Goal: Task Accomplishment & Management: Manage account settings

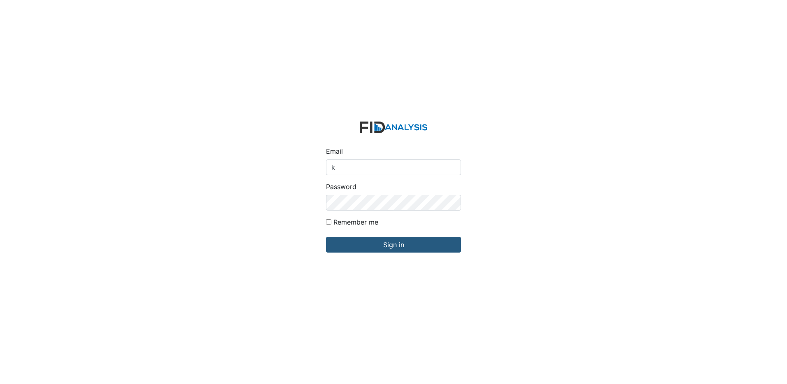
type input "[EMAIL_ADDRESS][DOMAIN_NAME]"
click at [326, 237] on input "Sign in" at bounding box center [393, 245] width 135 height 16
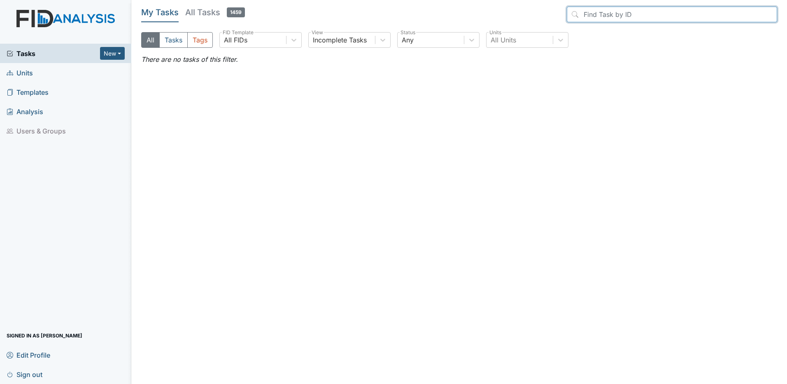
click at [586, 14] on input "search" at bounding box center [672, 15] width 210 height 16
type input "m"
click at [202, 14] on h5 "All Tasks 1459" at bounding box center [215, 13] width 60 height 12
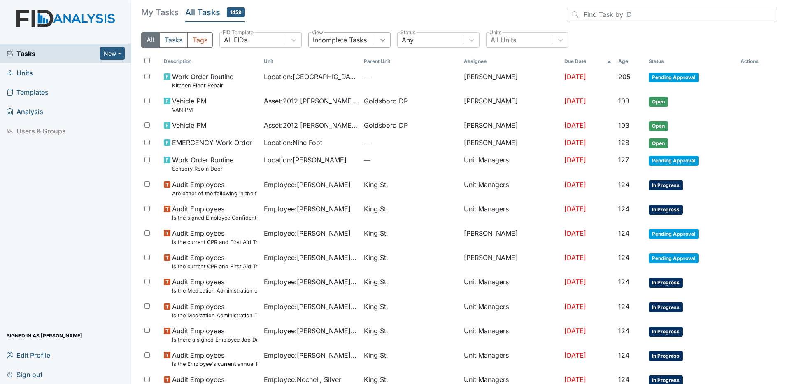
click at [384, 41] on icon at bounding box center [383, 40] width 8 height 8
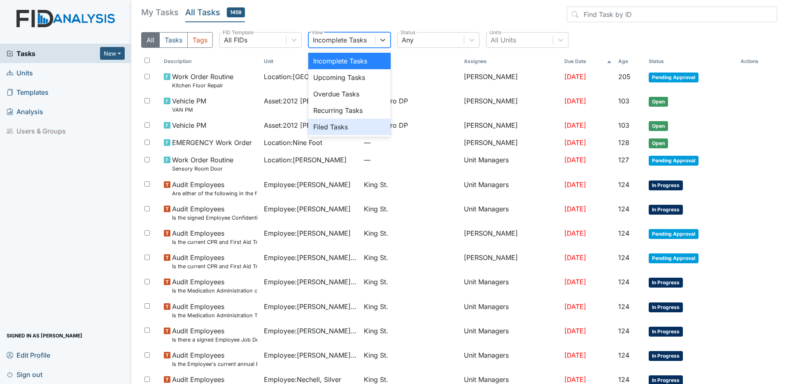
click at [348, 124] on div "Filed Tasks" at bounding box center [349, 127] width 82 height 16
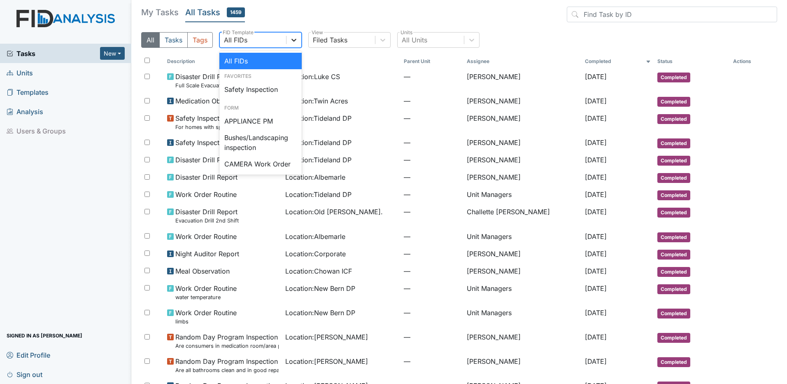
click at [293, 40] on icon at bounding box center [293, 40] width 5 height 3
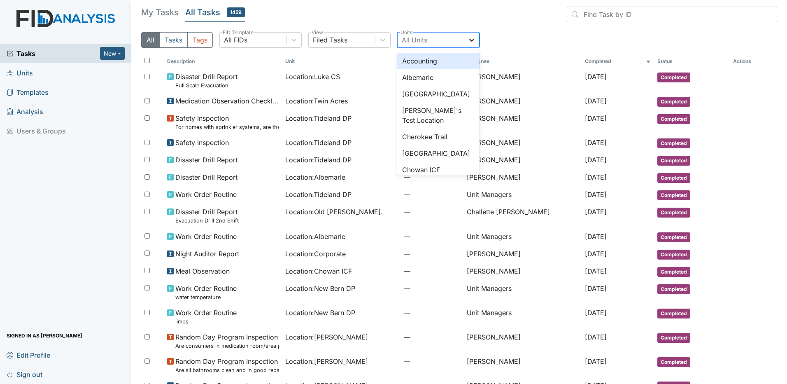
click at [473, 37] on icon at bounding box center [472, 40] width 8 height 8
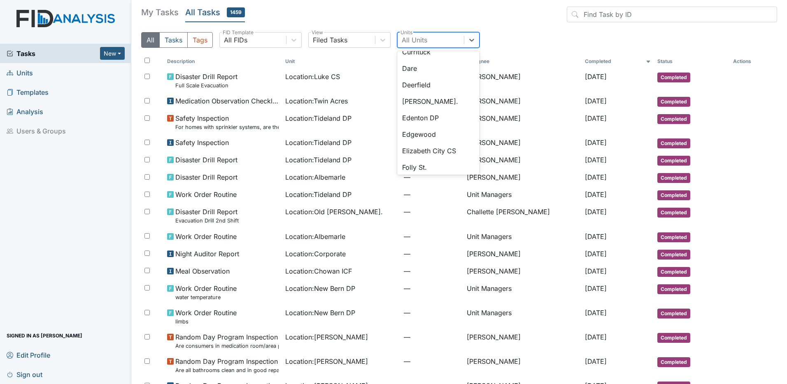
scroll to position [216, 0]
click at [428, 130] on div "Folly St." at bounding box center [438, 134] width 82 height 16
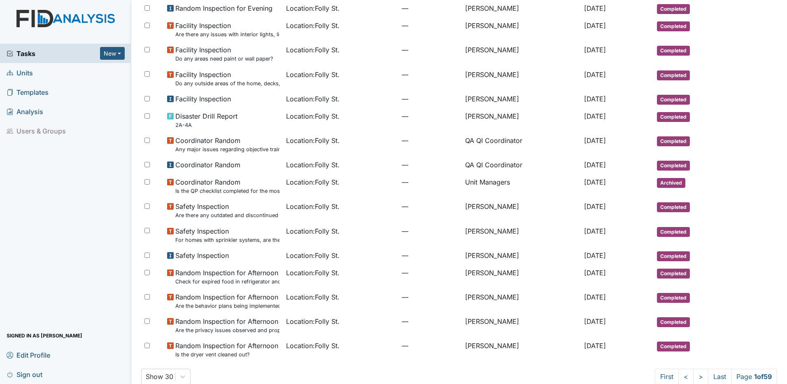
scroll to position [409, 0]
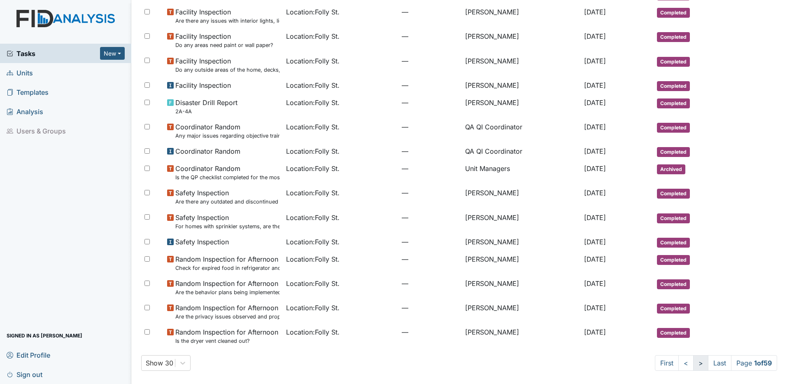
click at [693, 362] on link ">" at bounding box center [700, 363] width 15 height 16
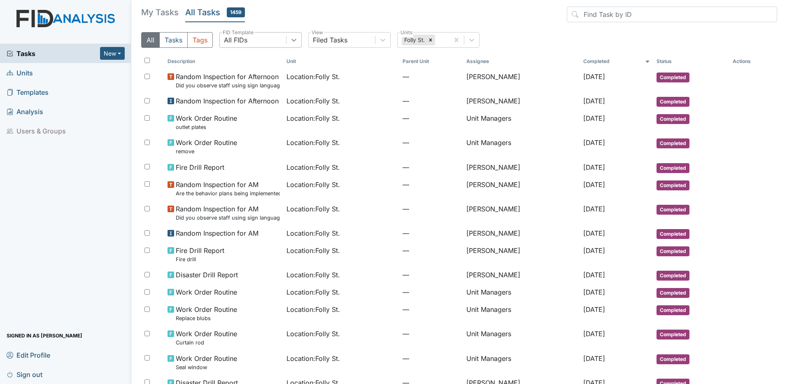
click at [297, 39] on icon at bounding box center [294, 40] width 8 height 8
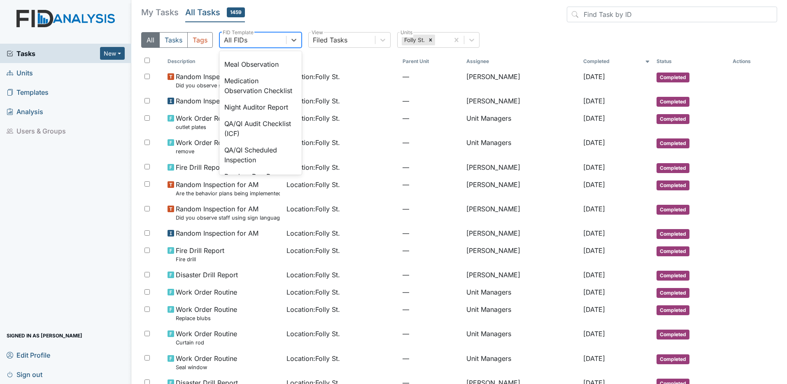
scroll to position [651, 0]
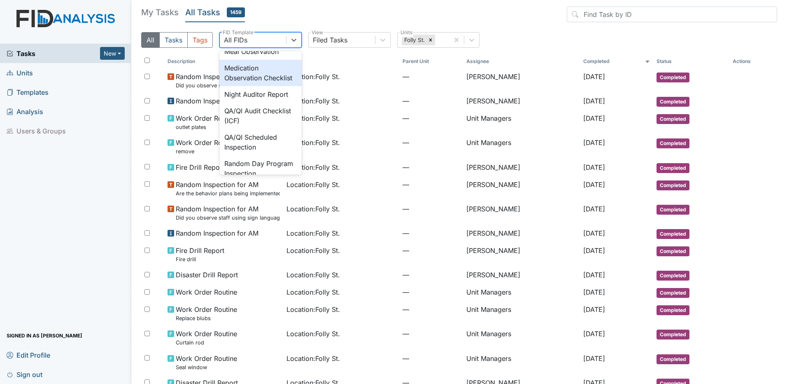
click at [236, 86] on div "Medication Observation Checklist" at bounding box center [260, 73] width 82 height 26
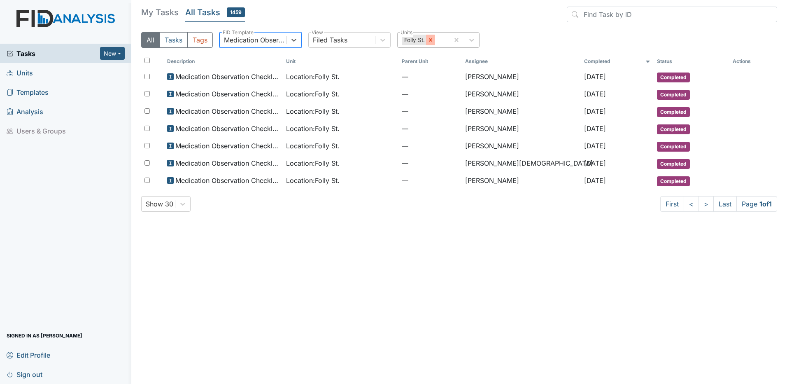
click at [430, 40] on icon at bounding box center [430, 39] width 3 height 3
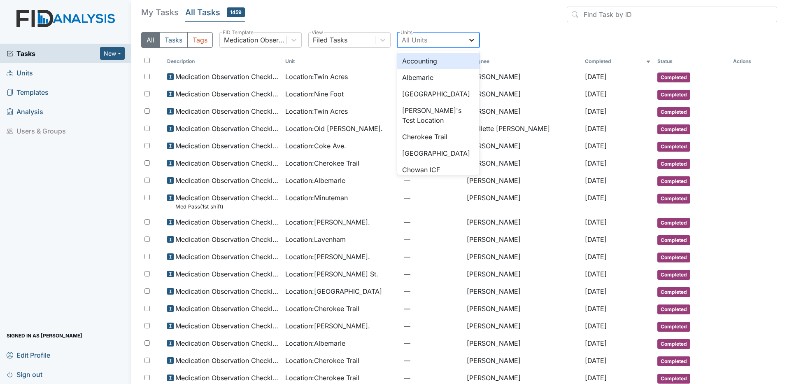
click at [472, 41] on icon at bounding box center [471, 40] width 5 height 3
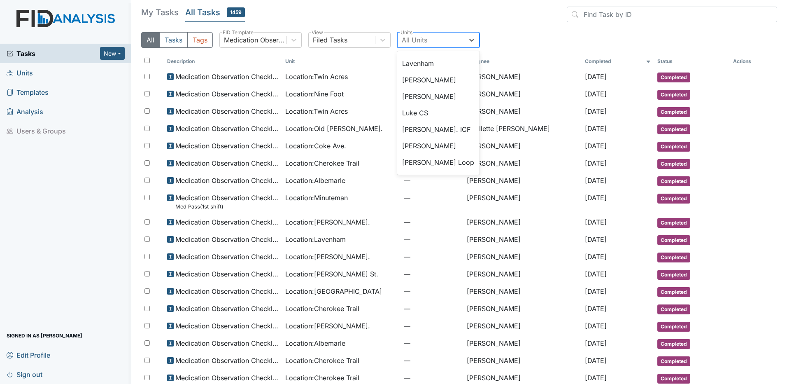
scroll to position [414, 0]
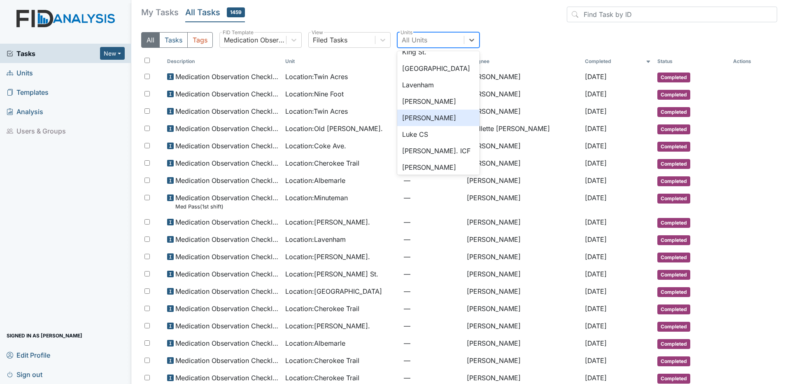
click at [434, 121] on div "Lockwood" at bounding box center [438, 117] width 82 height 16
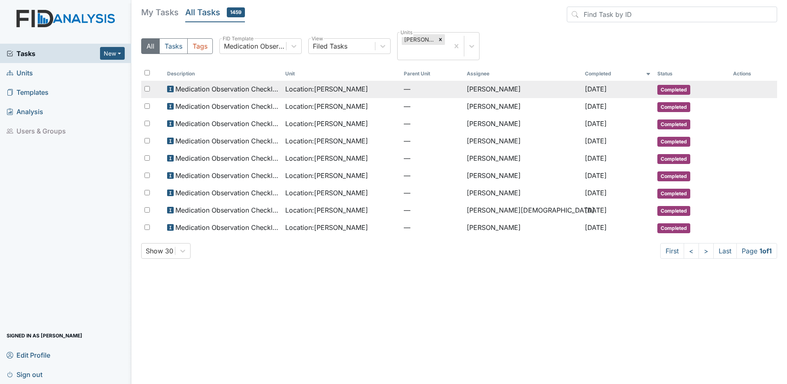
click at [309, 84] on span "Location : Lockwood" at bounding box center [326, 89] width 83 height 10
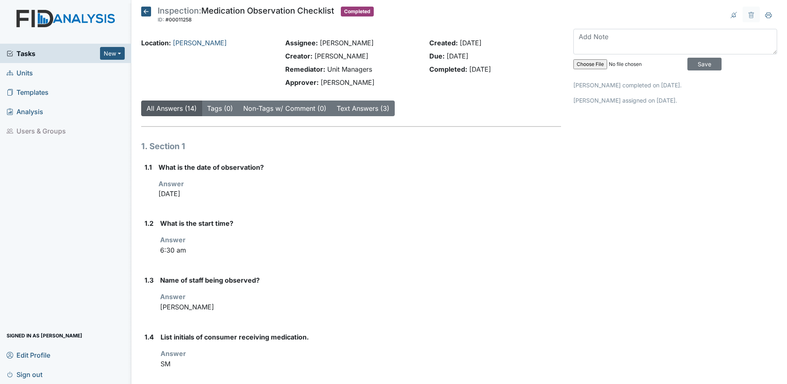
click at [145, 14] on icon at bounding box center [146, 12] width 10 height 10
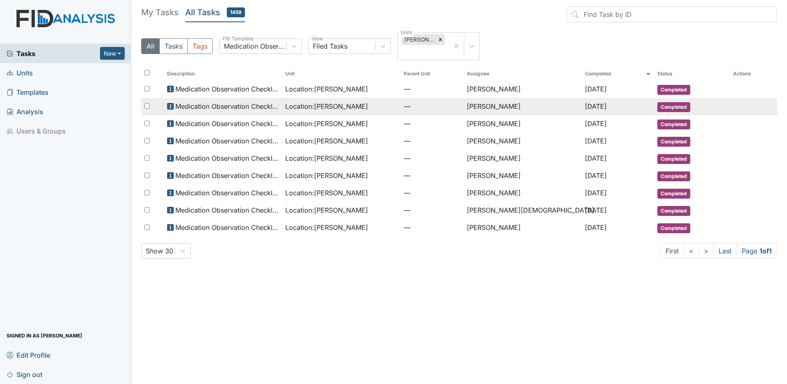
click at [303, 101] on span "Location : Lockwood" at bounding box center [326, 106] width 83 height 10
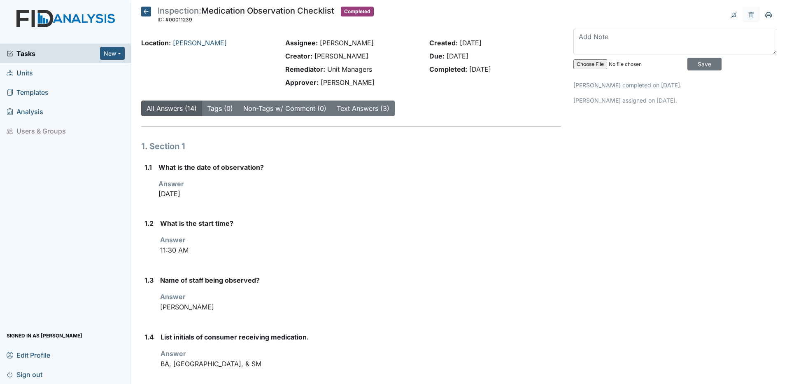
click at [146, 12] on icon at bounding box center [146, 12] width 10 height 10
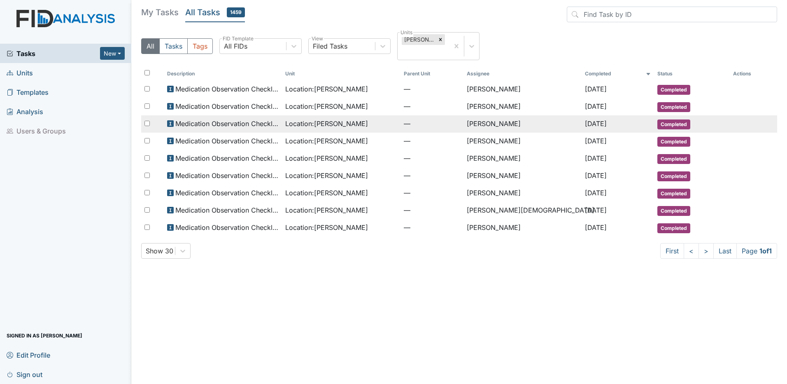
click at [326, 119] on span "Location : Lockwood" at bounding box center [326, 124] width 83 height 10
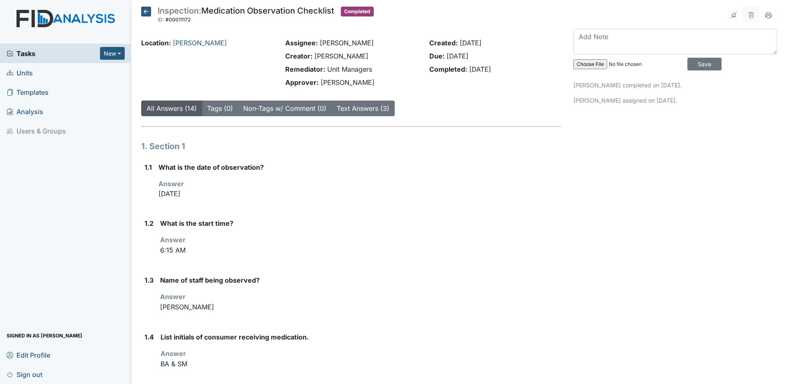
drag, startPoint x: 144, startPoint y: 12, endPoint x: 149, endPoint y: 14, distance: 6.1
click at [144, 12] on icon at bounding box center [146, 12] width 10 height 10
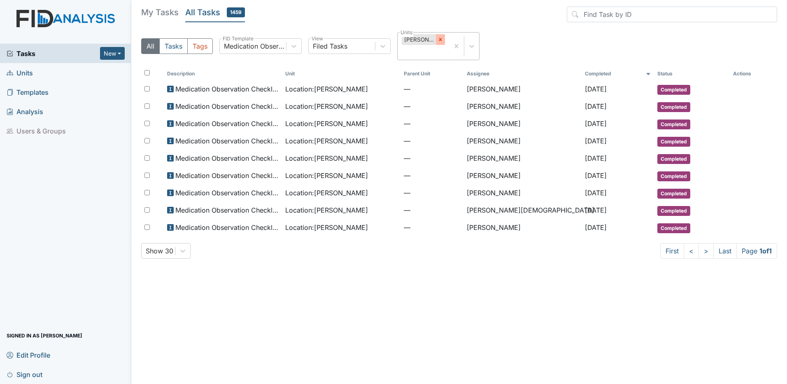
click at [437, 40] on icon at bounding box center [440, 40] width 6 height 6
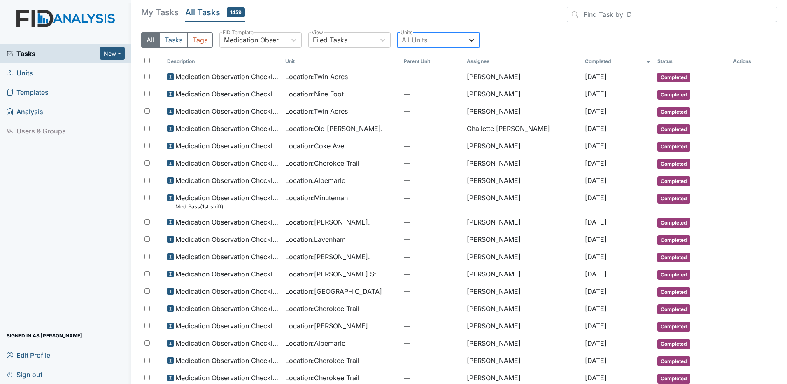
click at [475, 42] on icon at bounding box center [472, 40] width 8 height 8
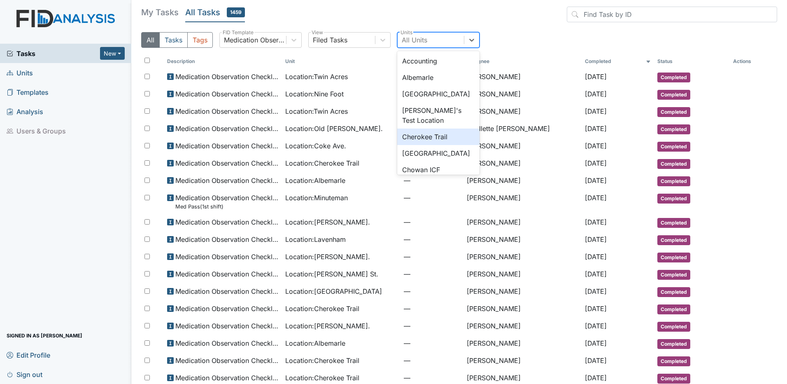
click at [443, 136] on div "Cherokee Trail" at bounding box center [438, 136] width 82 height 16
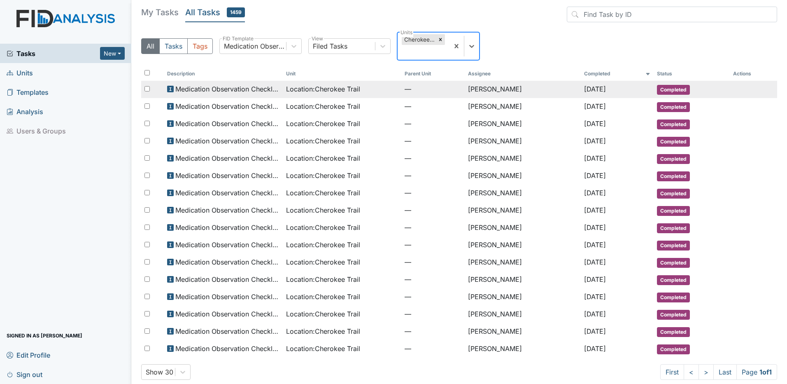
click at [298, 88] on span "Location : Cherokee Trail" at bounding box center [323, 89] width 74 height 10
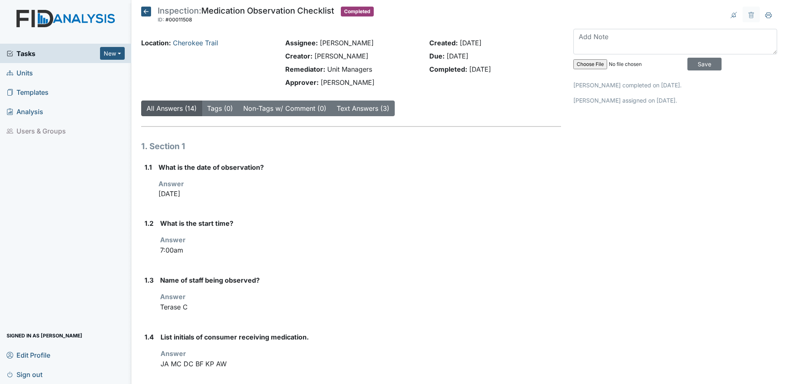
click at [145, 13] on icon at bounding box center [146, 12] width 10 height 10
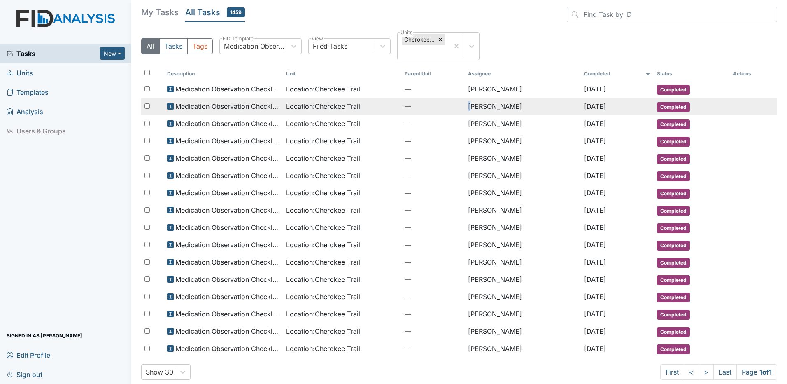
click at [465, 107] on td "[PERSON_NAME]" at bounding box center [523, 106] width 116 height 17
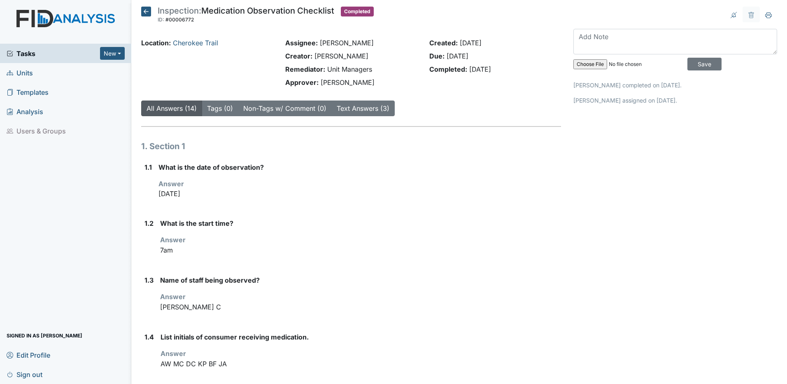
click at [147, 12] on icon at bounding box center [146, 12] width 10 height 10
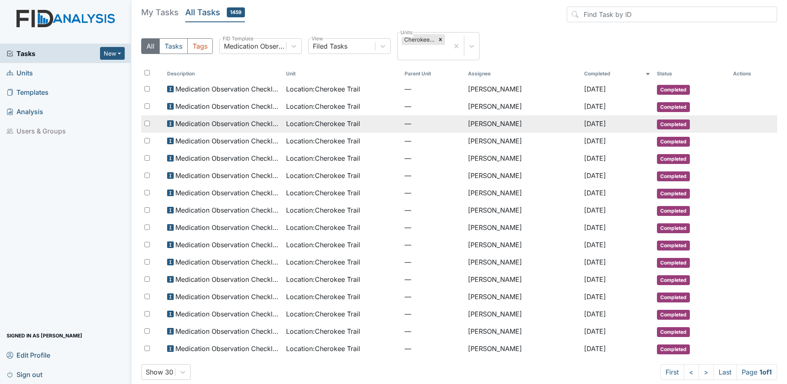
click at [326, 124] on span "Location : Cherokee Trail" at bounding box center [323, 124] width 74 height 10
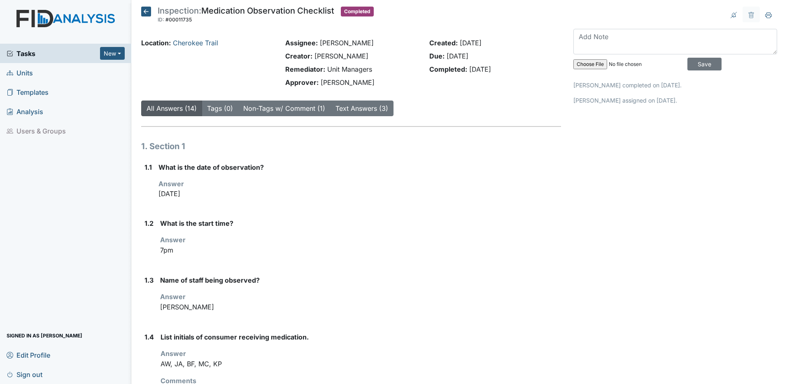
click at [147, 9] on icon at bounding box center [146, 12] width 10 height 10
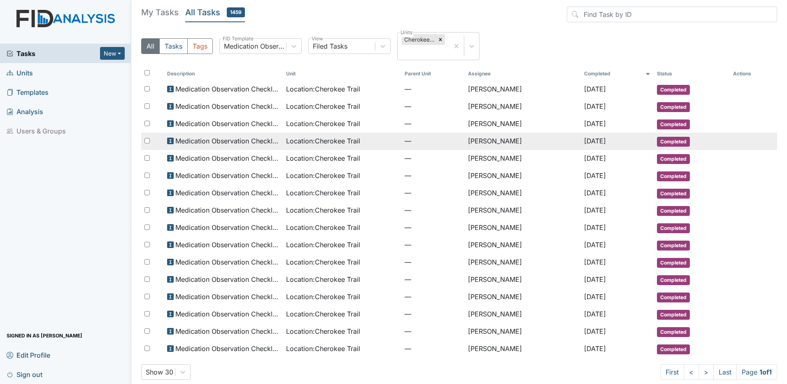
click at [335, 142] on span "Location : Cherokee Trail" at bounding box center [323, 141] width 74 height 10
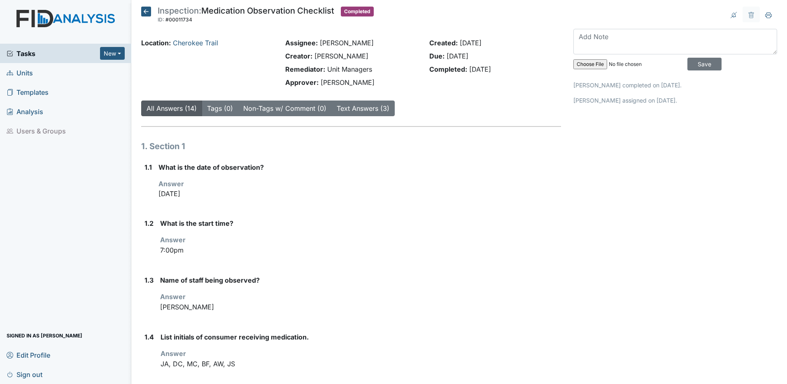
click at [145, 12] on icon at bounding box center [146, 12] width 10 height 10
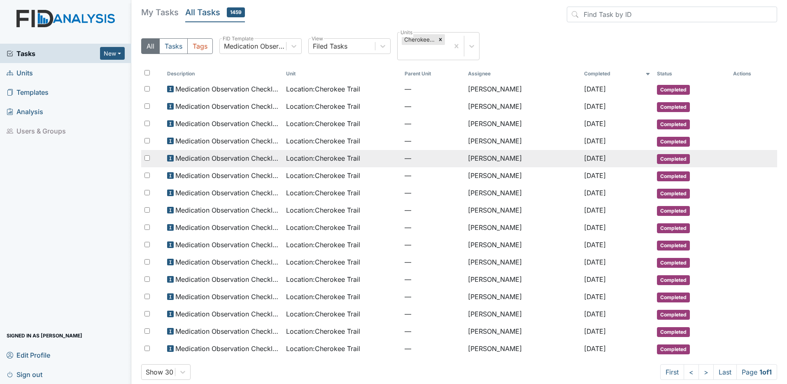
click at [310, 156] on span "Location : Cherokee Trail" at bounding box center [323, 158] width 74 height 10
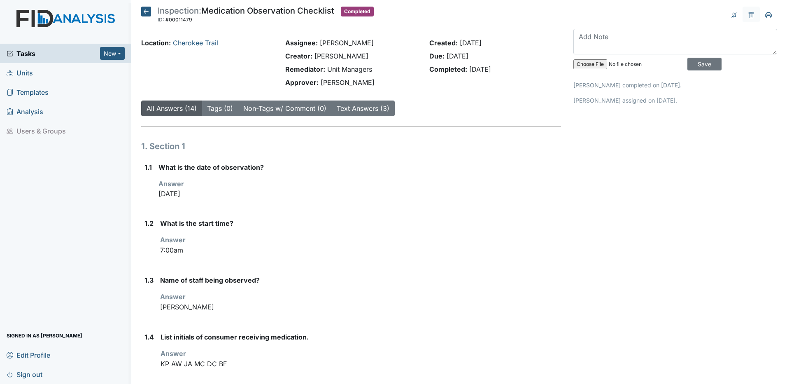
click at [143, 8] on icon at bounding box center [146, 12] width 10 height 10
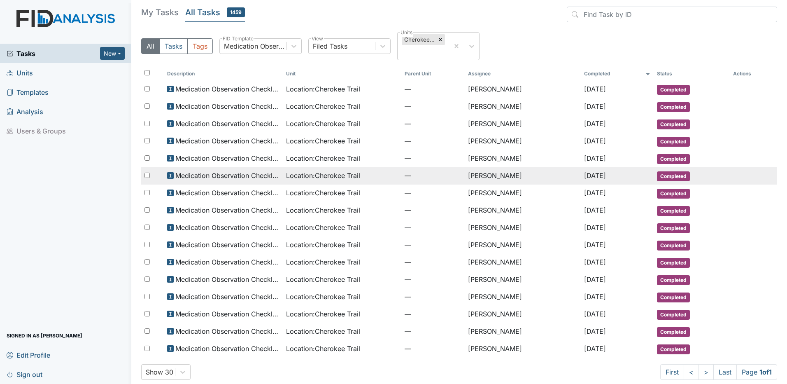
click at [258, 175] on span "Medication Observation Checklist" at bounding box center [227, 175] width 104 height 10
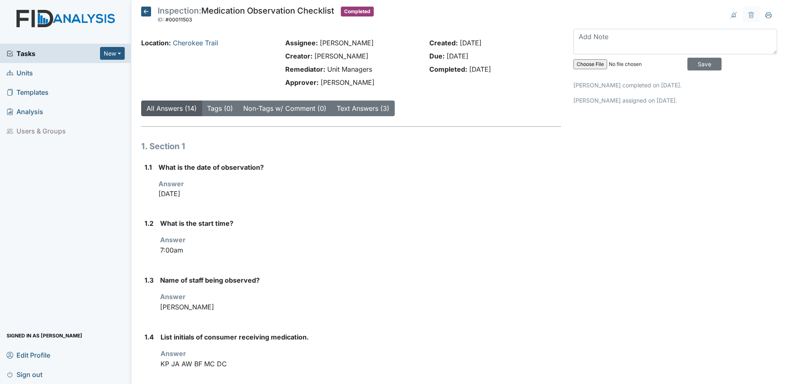
click at [146, 11] on icon at bounding box center [146, 12] width 10 height 10
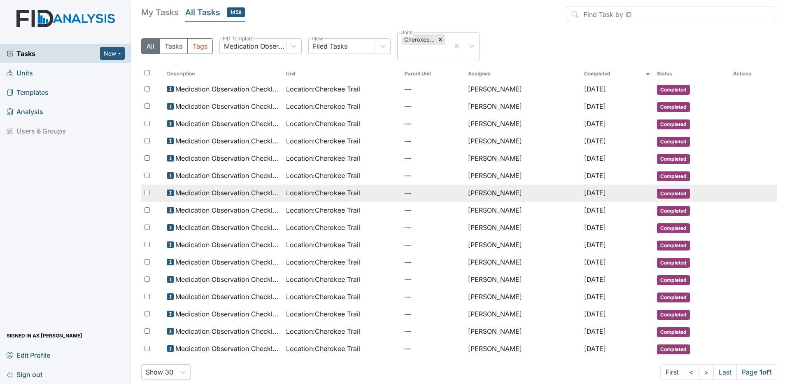
click at [251, 195] on span "Medication Observation Checklist" at bounding box center [227, 193] width 104 height 10
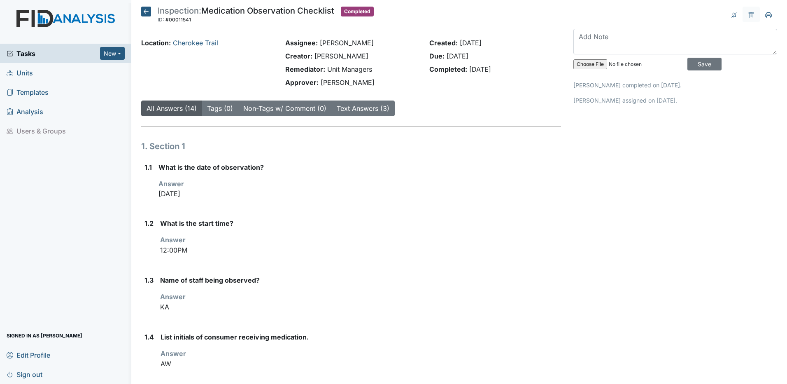
click at [145, 9] on icon at bounding box center [146, 12] width 10 height 10
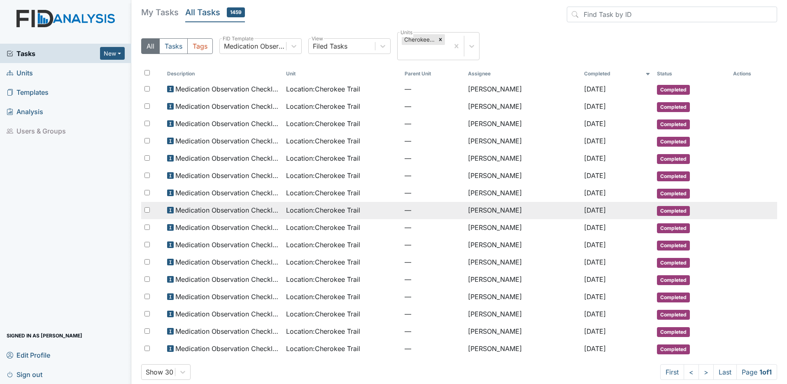
click at [328, 211] on span "Location : Cherokee Trail" at bounding box center [323, 210] width 74 height 10
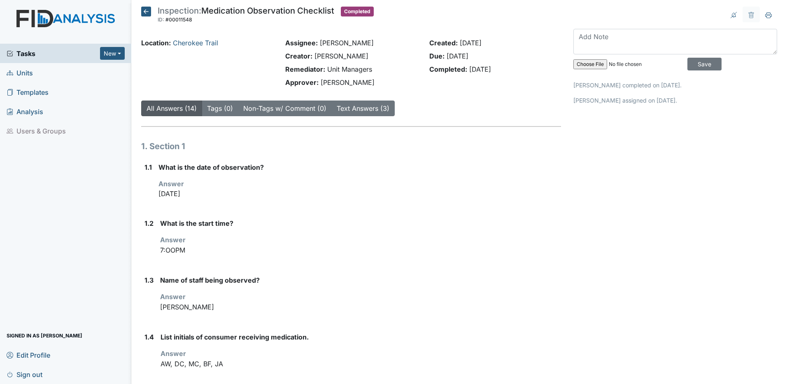
click at [144, 12] on icon at bounding box center [146, 12] width 10 height 10
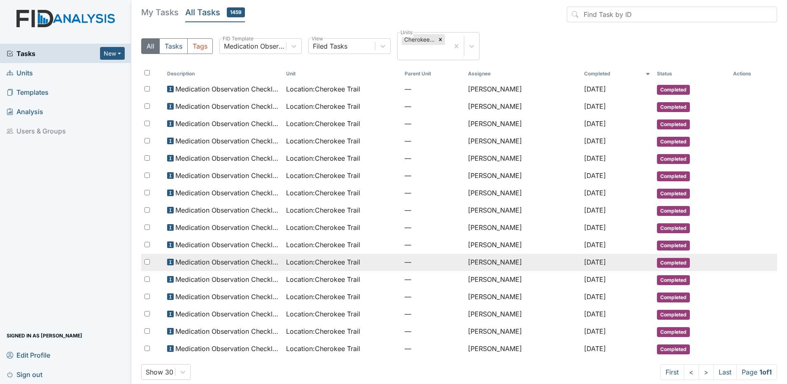
click at [353, 261] on span "Location : Cherokee Trail" at bounding box center [323, 262] width 74 height 10
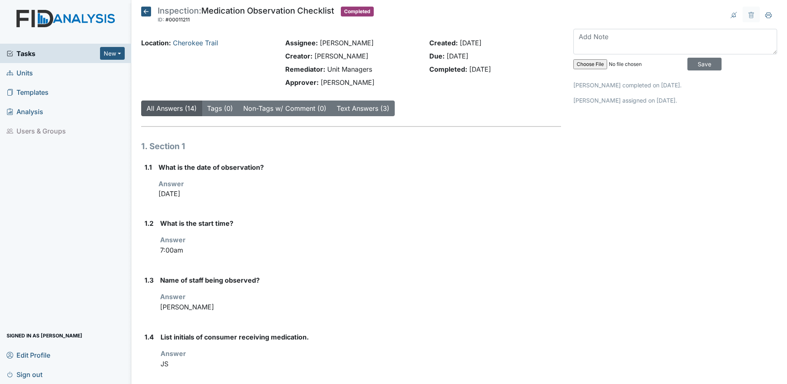
click at [148, 9] on icon at bounding box center [146, 12] width 10 height 10
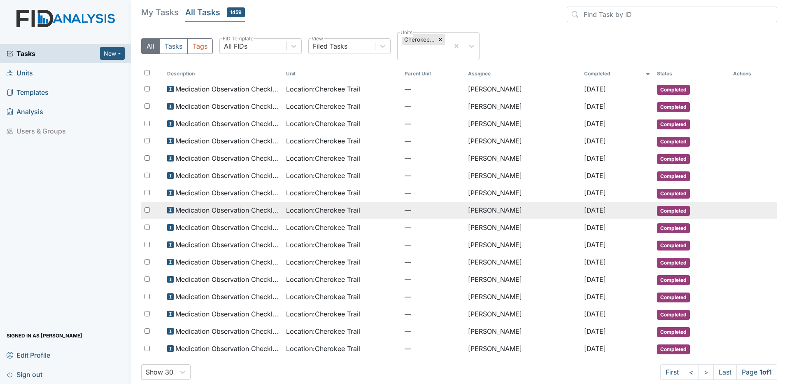
click at [349, 211] on span "Location : Cherokee Trail" at bounding box center [323, 210] width 74 height 10
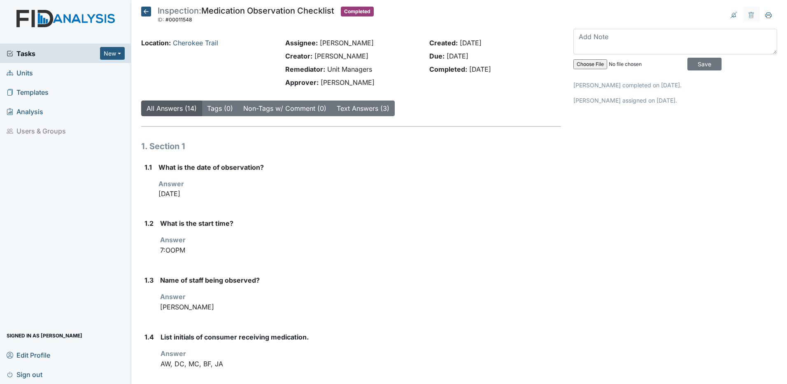
click at [145, 14] on icon at bounding box center [146, 12] width 10 height 10
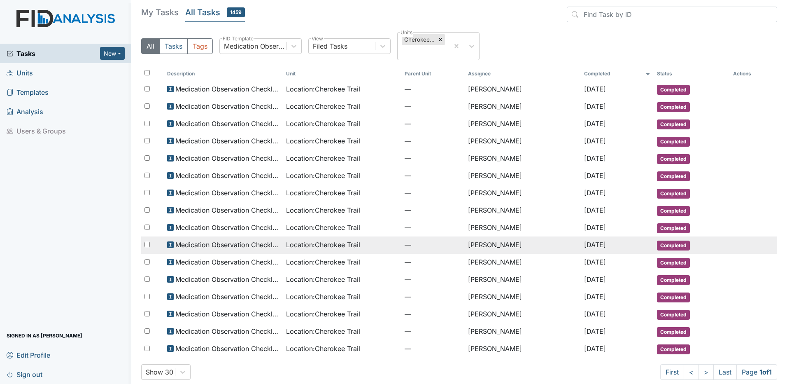
click at [320, 247] on span "Location : Cherokee Trail" at bounding box center [323, 245] width 74 height 10
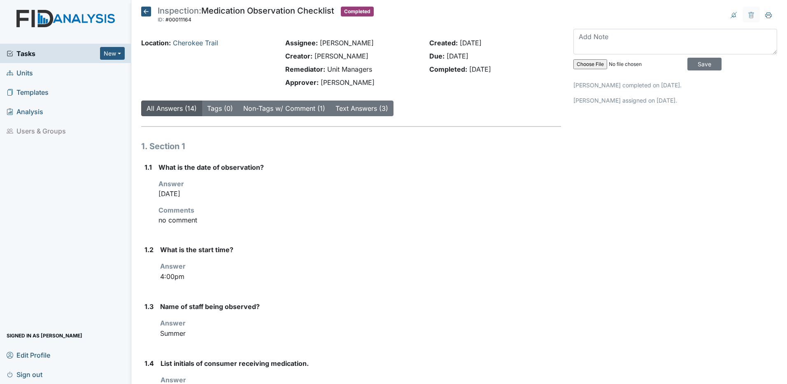
drag, startPoint x: 144, startPoint y: 11, endPoint x: 159, endPoint y: 22, distance: 17.9
click at [145, 12] on icon at bounding box center [146, 12] width 10 height 10
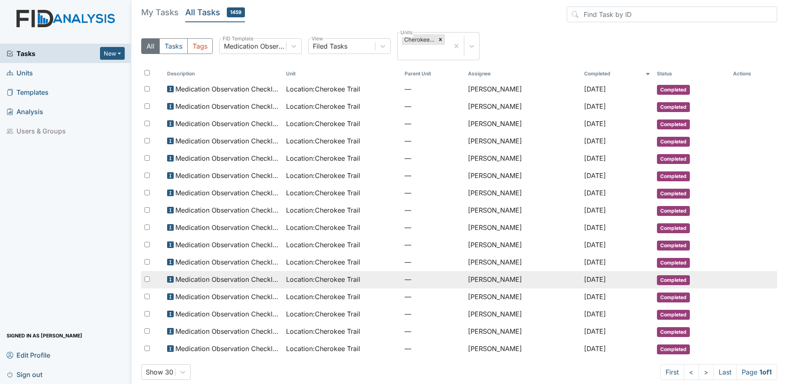
click at [338, 279] on span "Location : Cherokee Trail" at bounding box center [323, 279] width 74 height 10
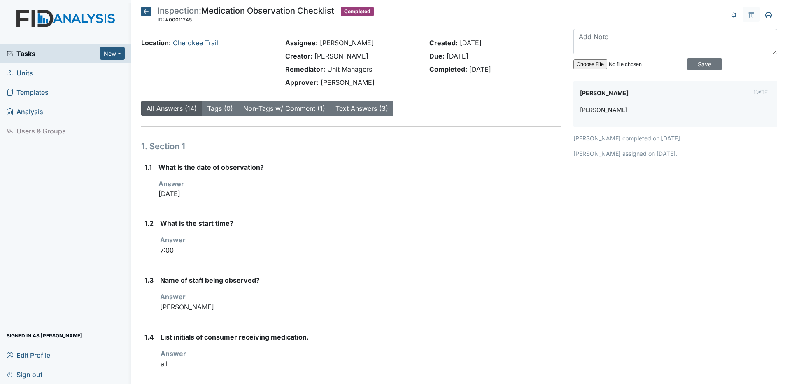
click at [147, 12] on icon at bounding box center [146, 12] width 10 height 10
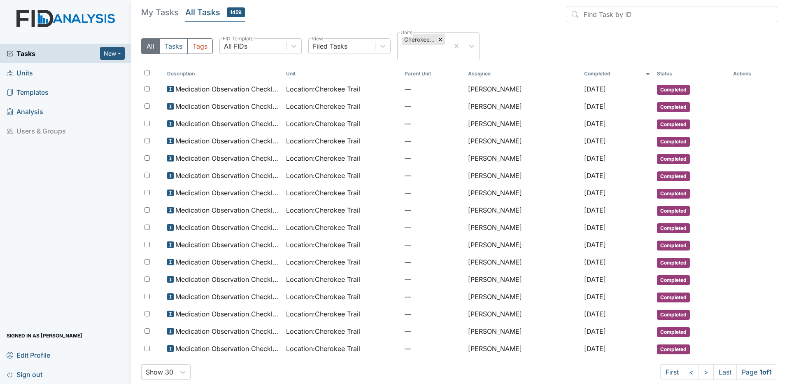
click at [30, 375] on span "Sign out" at bounding box center [25, 374] width 36 height 13
